Goal: Task Accomplishment & Management: Complete application form

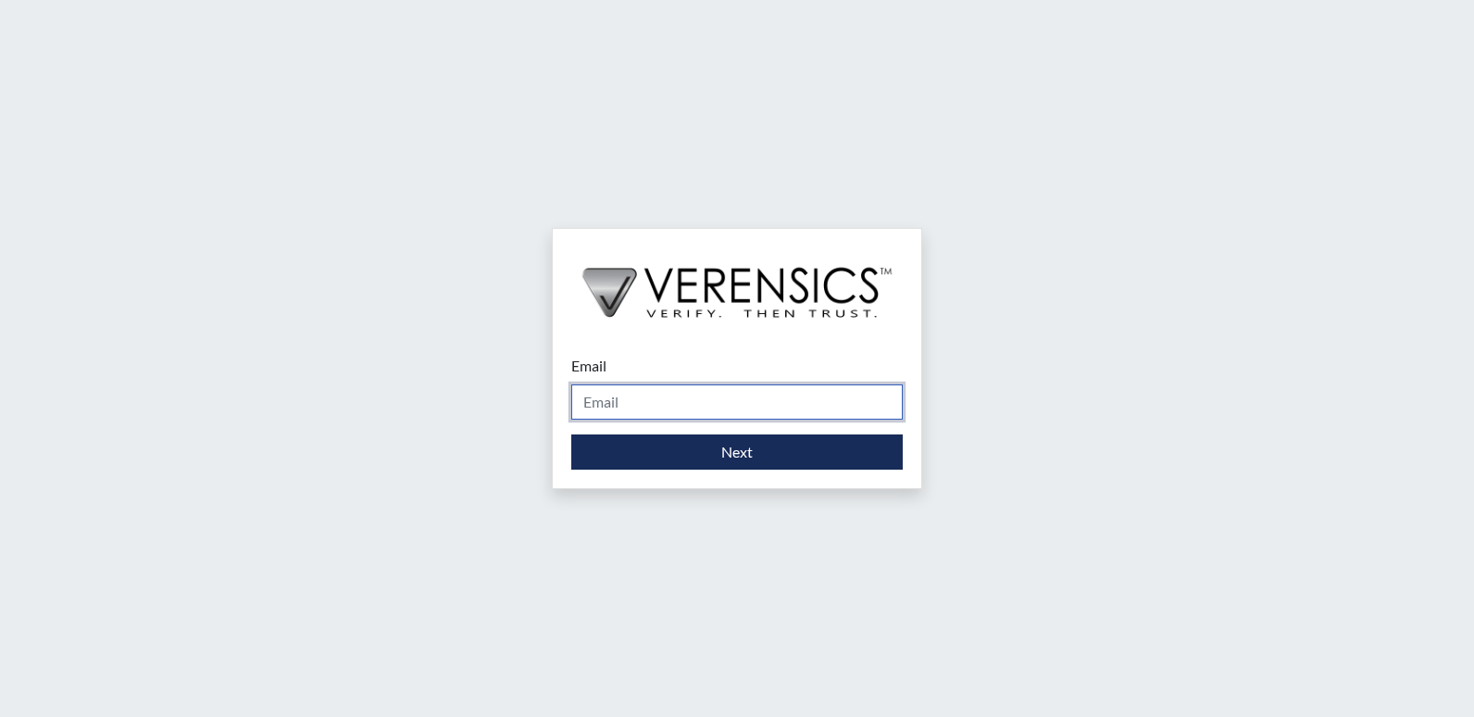
click at [614, 396] on input "Email" at bounding box center [737, 401] width 332 height 35
click at [671, 401] on input "MIRR" at bounding box center [737, 401] width 332 height 35
type input "[EMAIL_ADDRESS][DOMAIN_NAME]"
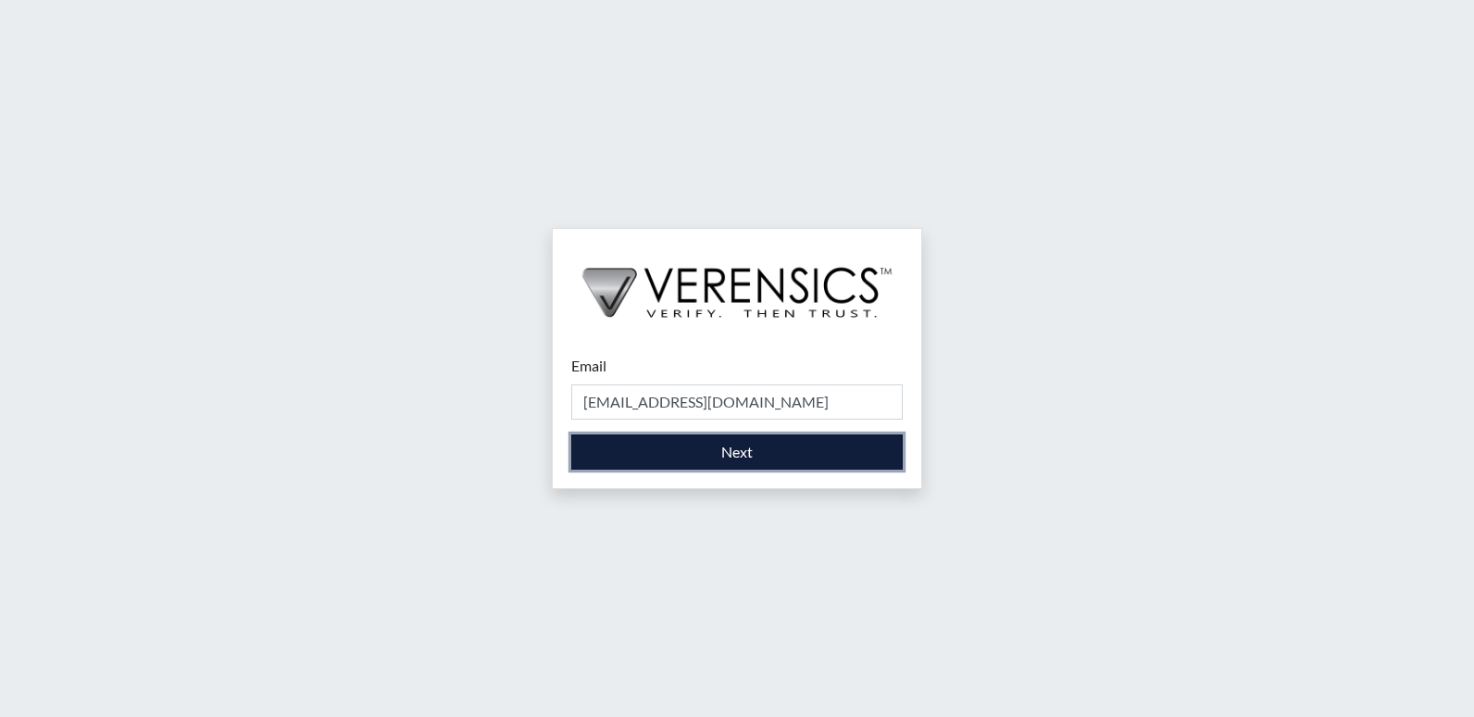
click at [706, 456] on button "Next" at bounding box center [737, 451] width 332 height 35
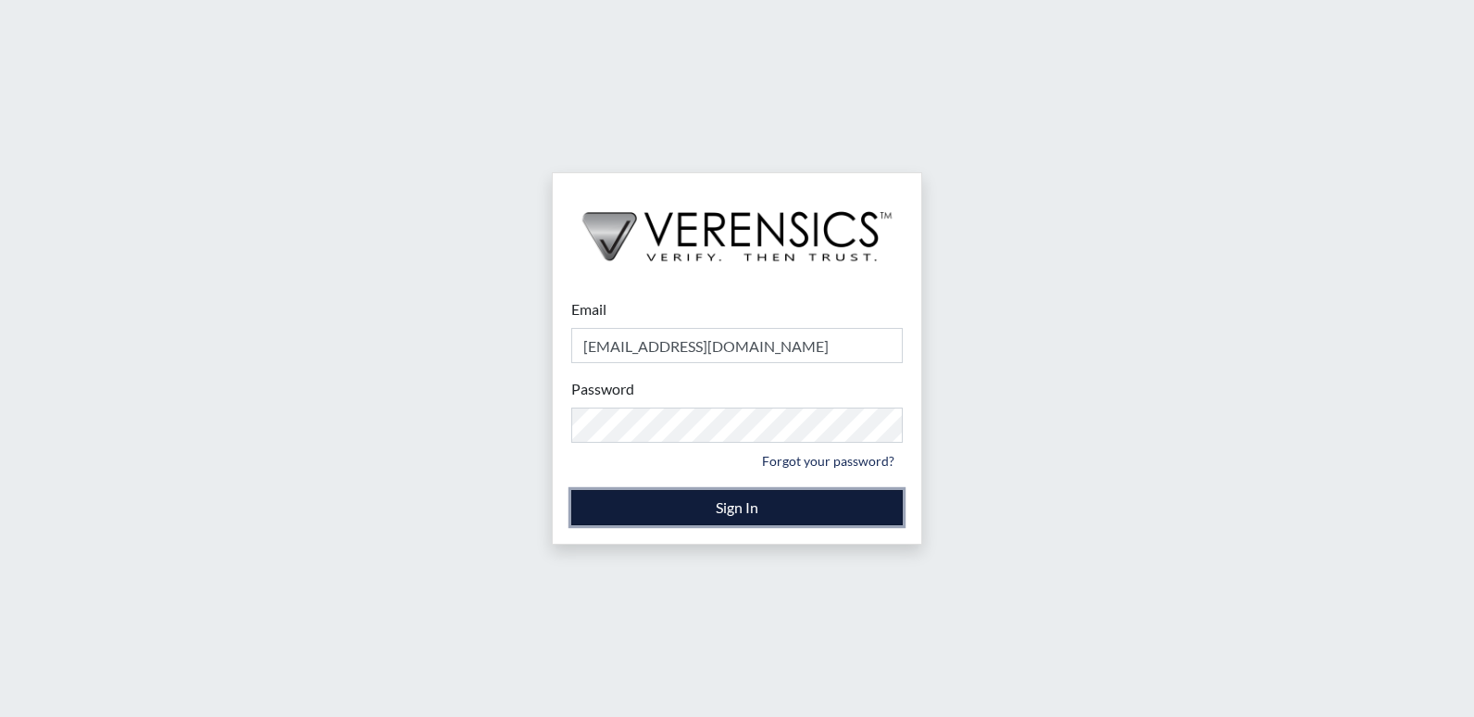
click at [697, 495] on button "Sign In" at bounding box center [737, 507] width 332 height 35
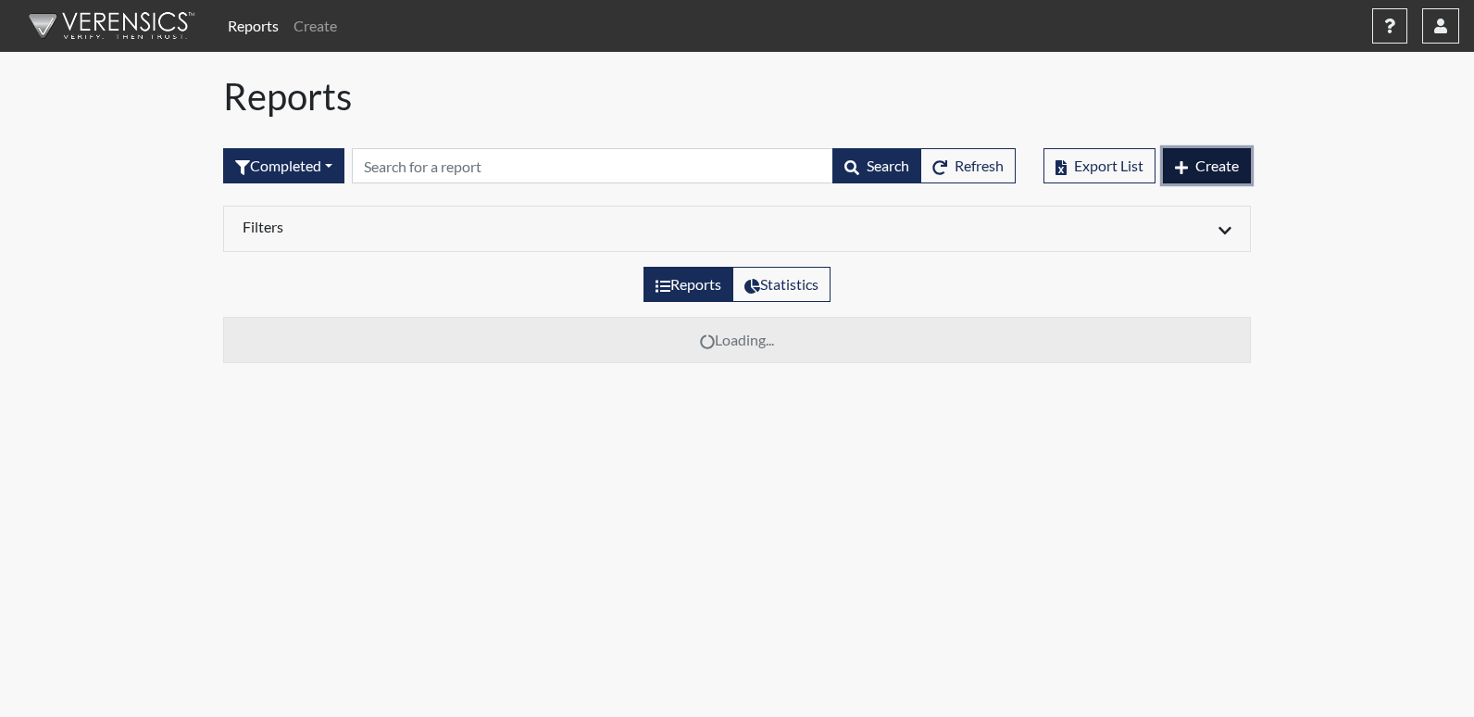
click at [1218, 171] on span "Create" at bounding box center [1218, 166] width 44 height 18
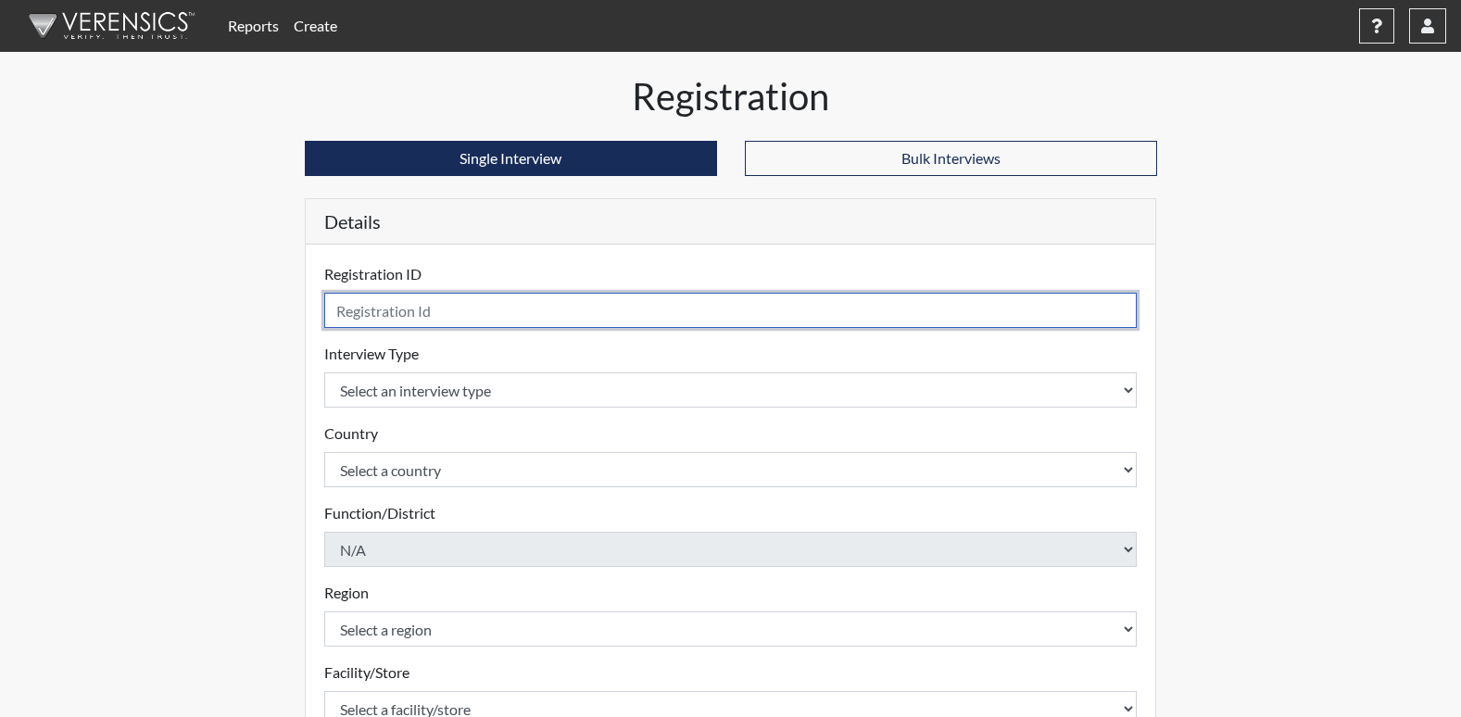
click at [468, 312] on input "text" at bounding box center [730, 310] width 813 height 35
type input "STC8404"
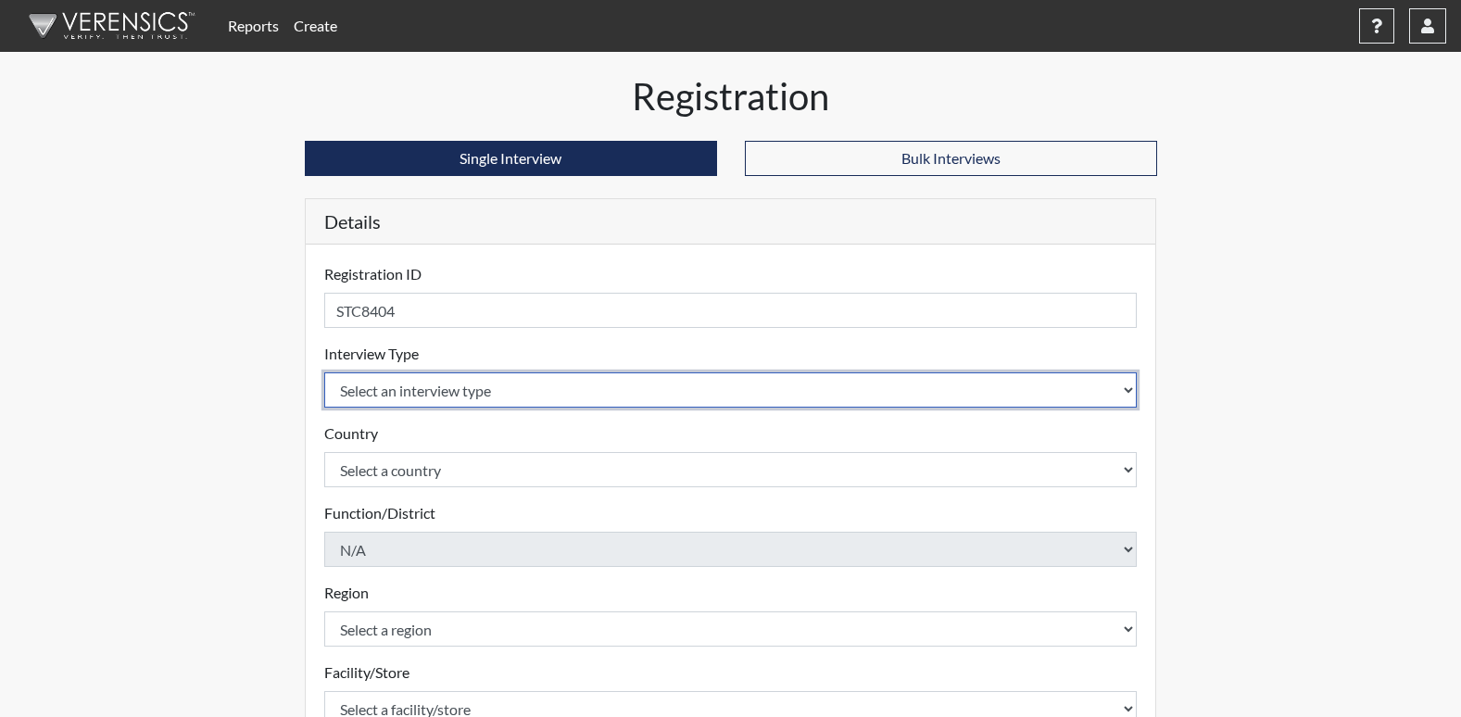
click at [470, 387] on select "Select an interview type Corrections Pre-Employment" at bounding box center [730, 389] width 813 height 35
select select "ff733e93-e1bf-11ea-9c9f-0eff0cf7eb8f"
click at [324, 372] on select "Select an interview type Corrections Pre-Employment" at bounding box center [730, 389] width 813 height 35
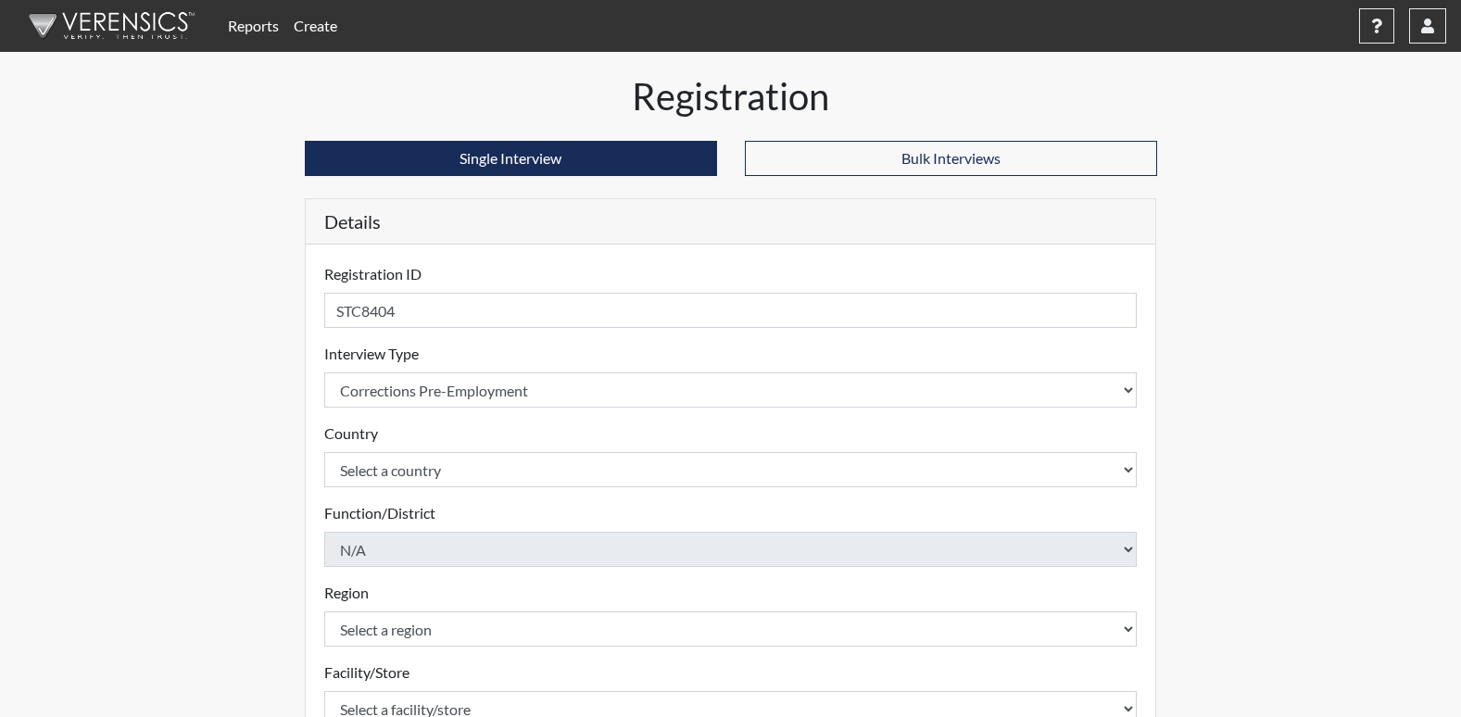
click at [467, 487] on form "Registration ID STC8404 Please provide a registration ID. Interview Type Select…" at bounding box center [730, 595] width 813 height 664
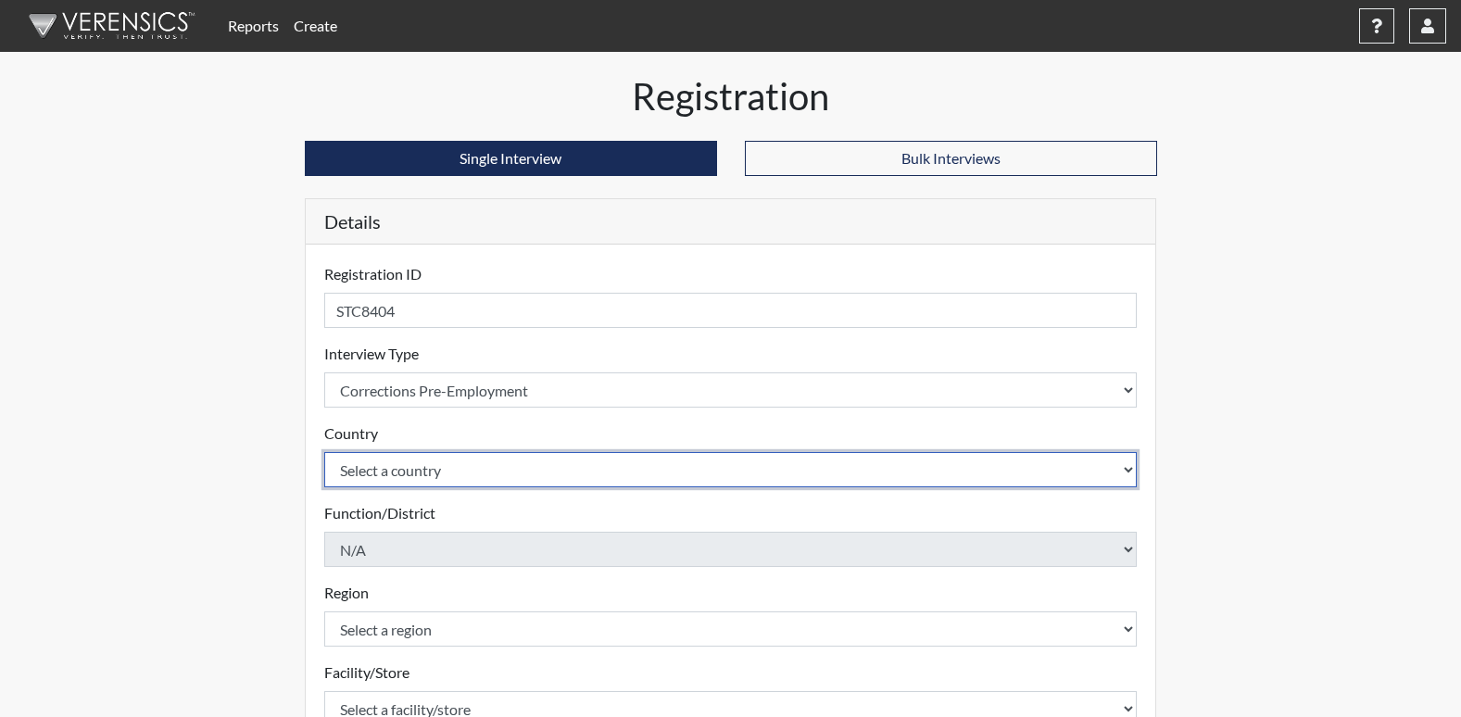
click at [470, 471] on select "Select a country [GEOGRAPHIC_DATA] [GEOGRAPHIC_DATA]" at bounding box center [730, 469] width 813 height 35
select select "united-states-of-[GEOGRAPHIC_DATA]"
click at [324, 452] on select "Select a country [GEOGRAPHIC_DATA] [GEOGRAPHIC_DATA]" at bounding box center [730, 469] width 813 height 35
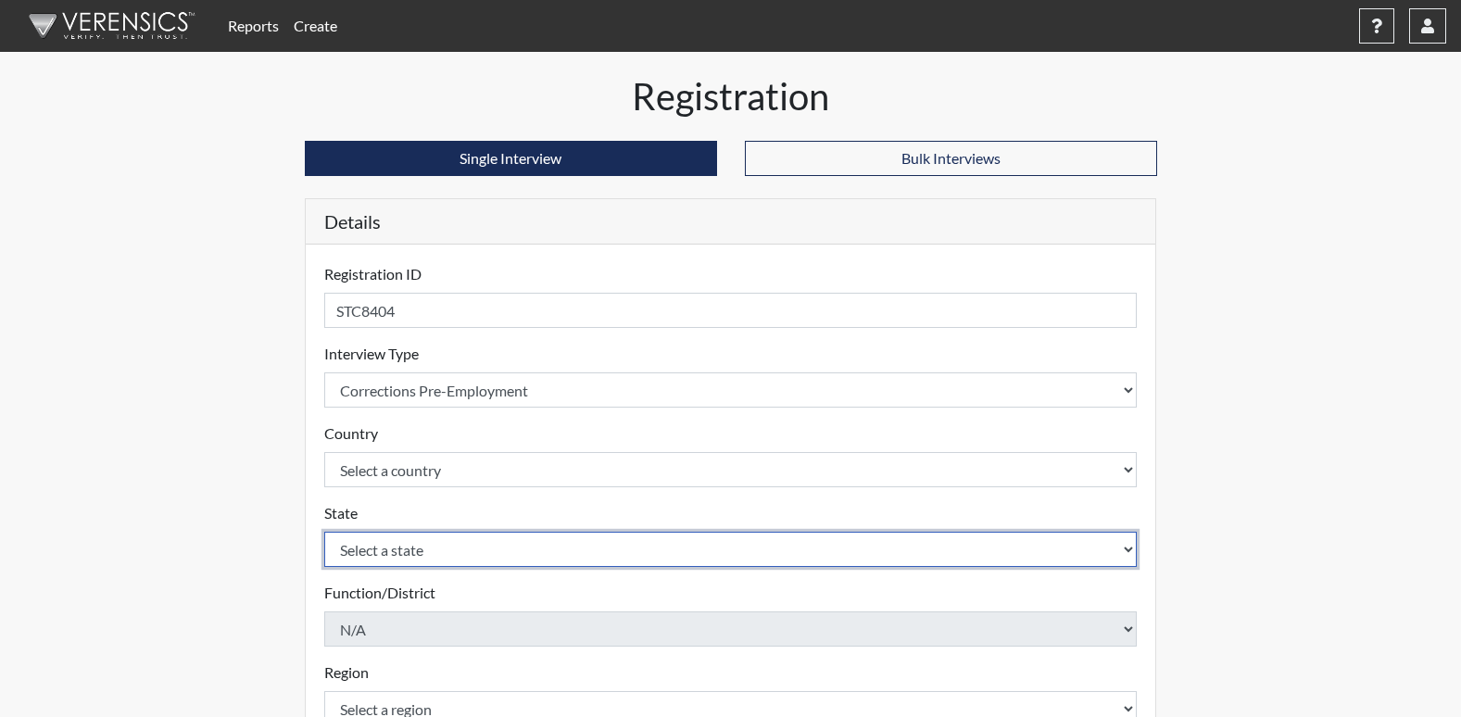
click at [448, 549] on select "Select a state [US_STATE] [US_STATE] [US_STATE] [US_STATE] [US_STATE] [US_STATE…" at bounding box center [730, 549] width 813 height 35
select select "GA"
click at [324, 532] on select "Select a state [US_STATE] [US_STATE] [US_STATE] [US_STATE] [US_STATE] [US_STATE…" at bounding box center [730, 549] width 813 height 35
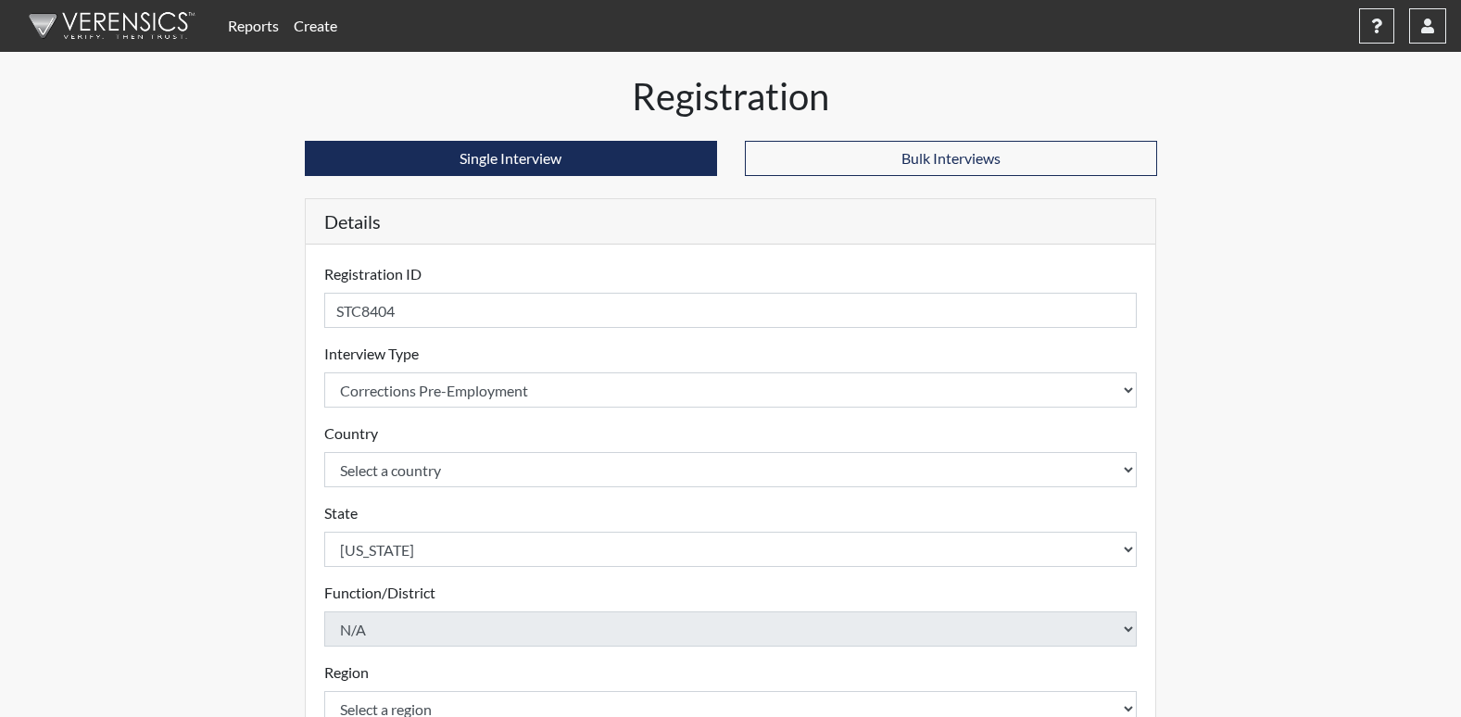
click at [164, 398] on div "Reports Create Help Center × Verensics Best Practices How to successfully use t…" at bounding box center [730, 561] width 1461 height 1122
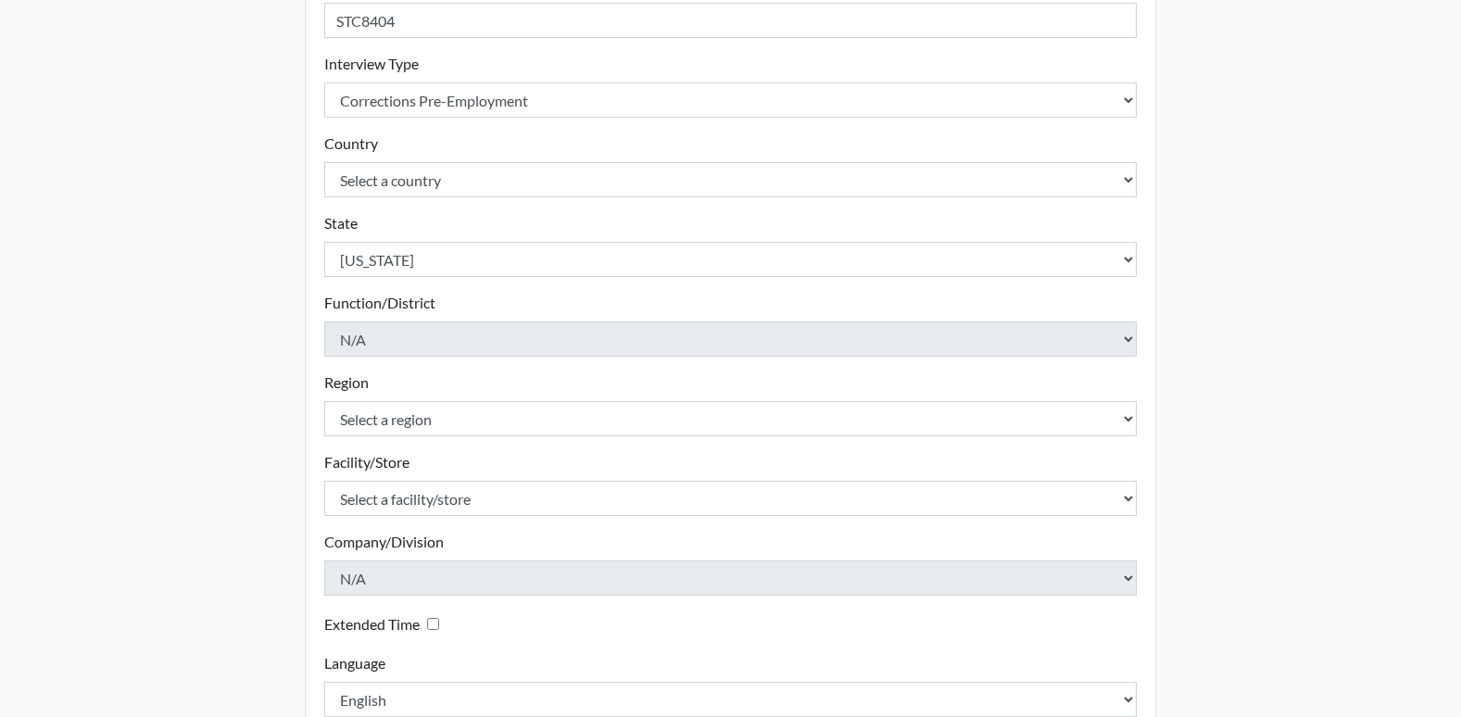
scroll to position [370, 0]
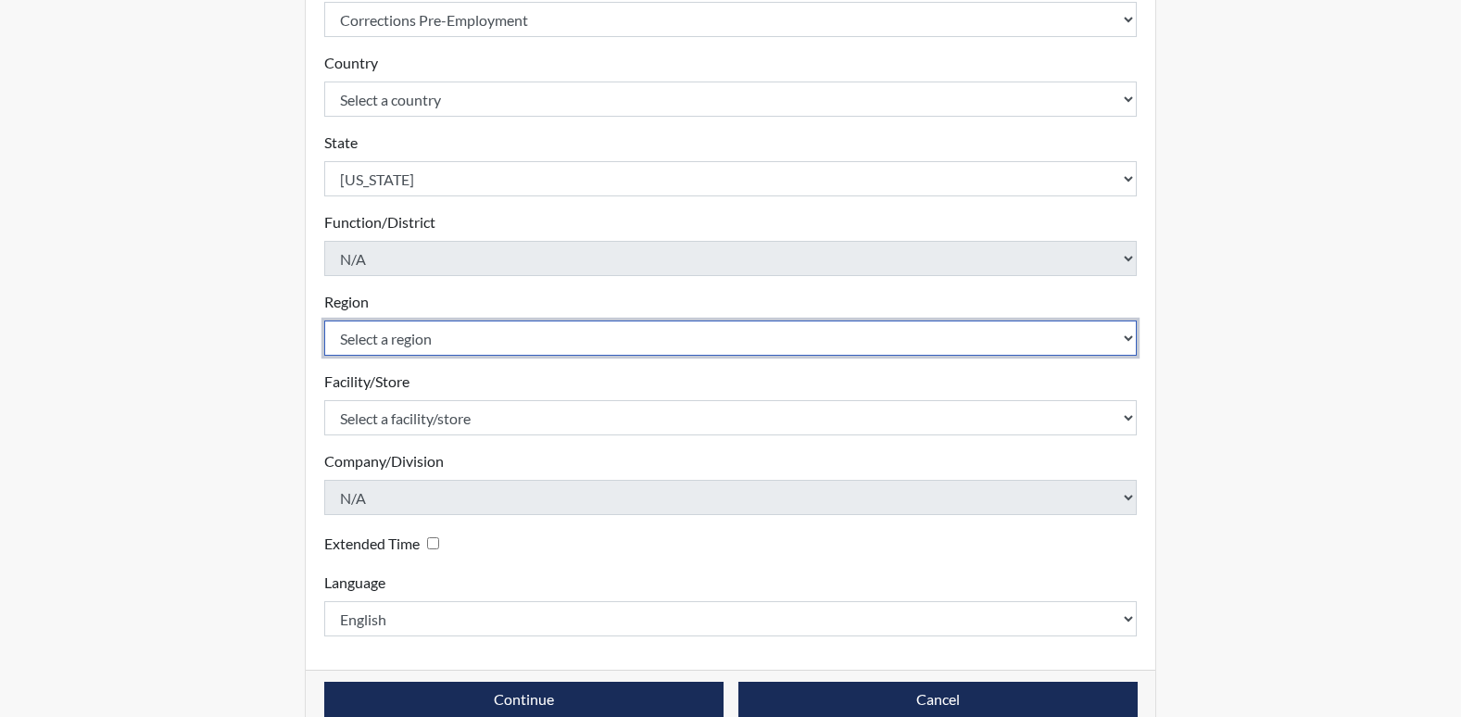
click at [383, 338] on select "Select a region [GEOGRAPHIC_DATA]" at bounding box center [730, 337] width 813 height 35
select select "743fb50d-a618-40f0-9631-f2ad6878b8a9"
click at [324, 320] on select "Select a region [GEOGRAPHIC_DATA]" at bounding box center [730, 337] width 813 height 35
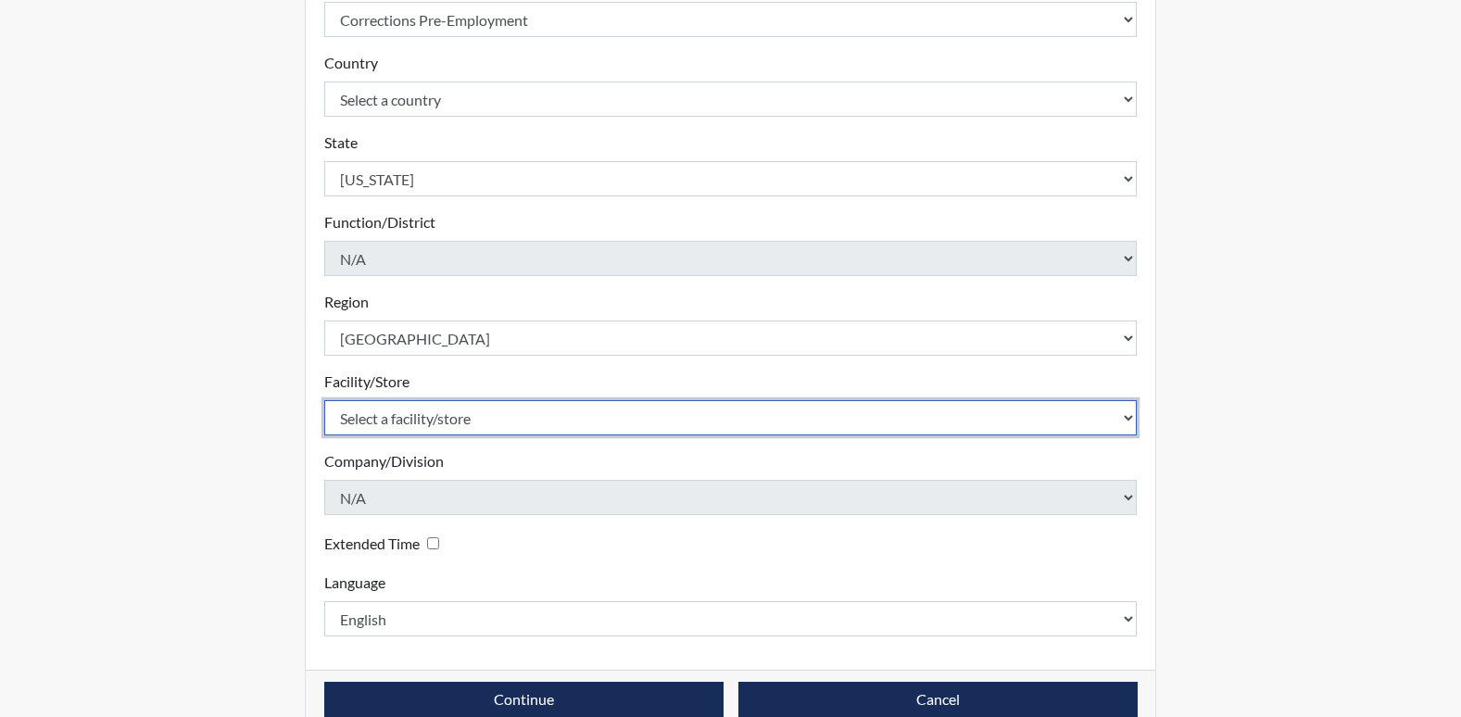
click at [385, 416] on select "Select a facility/store Emanuel PDC [PERSON_NAME]" at bounding box center [730, 417] width 813 height 35
select select "d32973ea-08af-4ff6-8fed-6742c621ad89"
click at [324, 400] on select "Select a facility/store Emanuel PDC [PERSON_NAME]" at bounding box center [730, 417] width 813 height 35
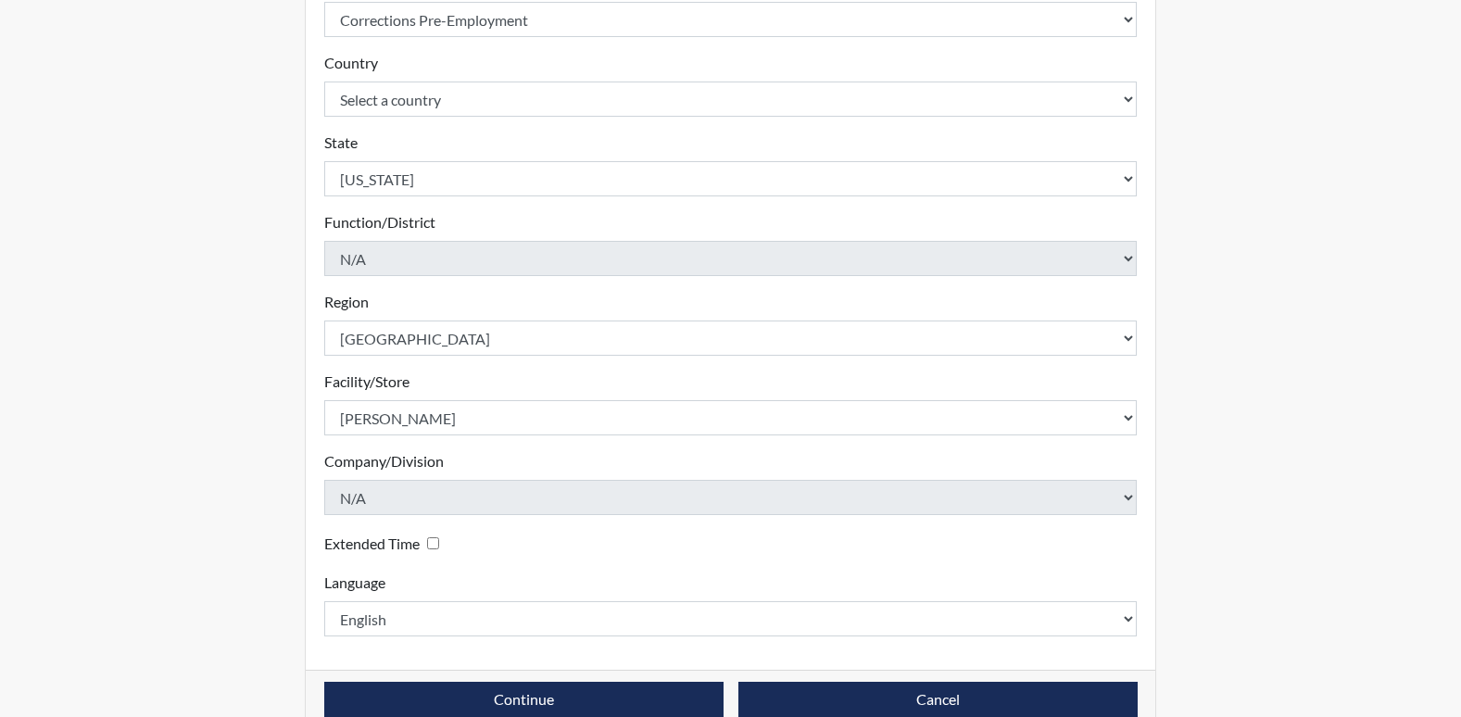
click at [225, 458] on div "Registration Single Interview Bulk Interviews Details Registration ID STC8404 P…" at bounding box center [731, 227] width 1056 height 1047
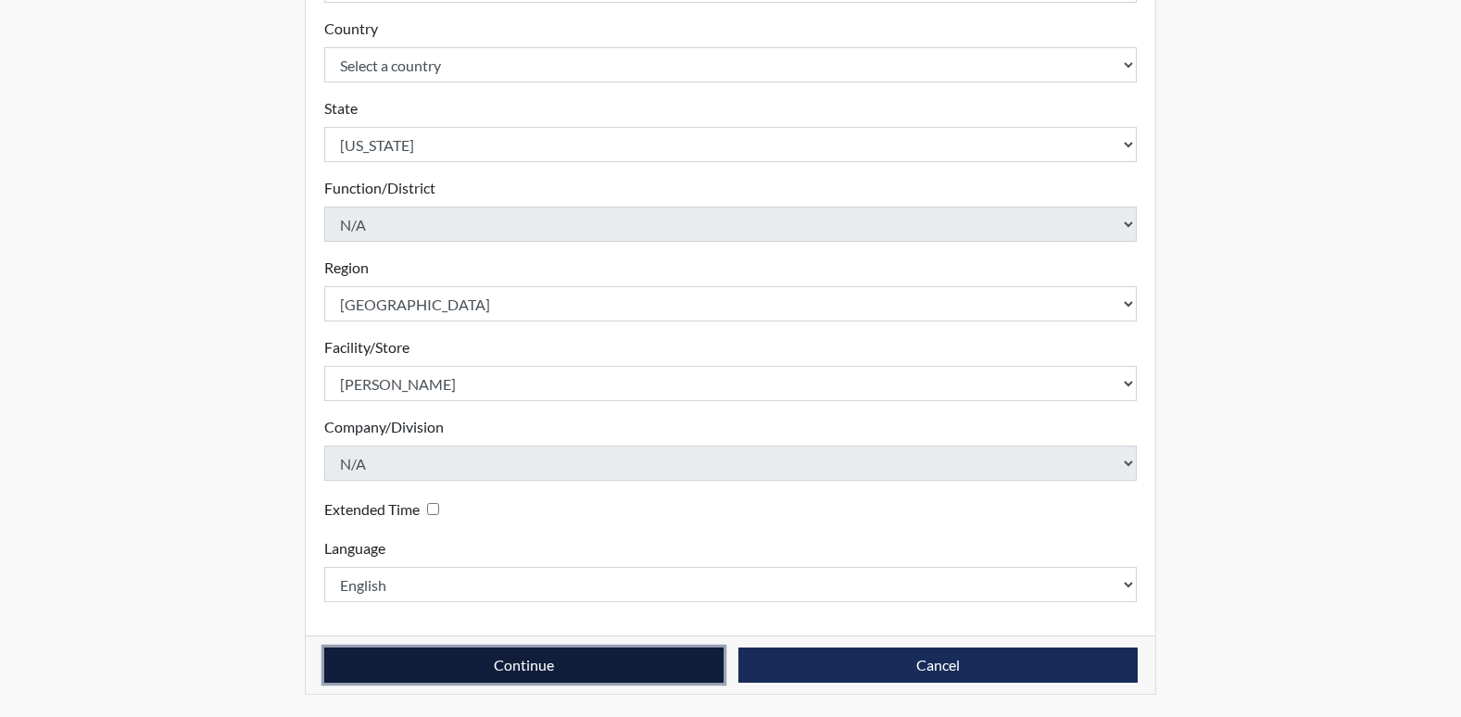
click at [570, 674] on button "Continue" at bounding box center [523, 664] width 399 height 35
